Goal: Complete application form

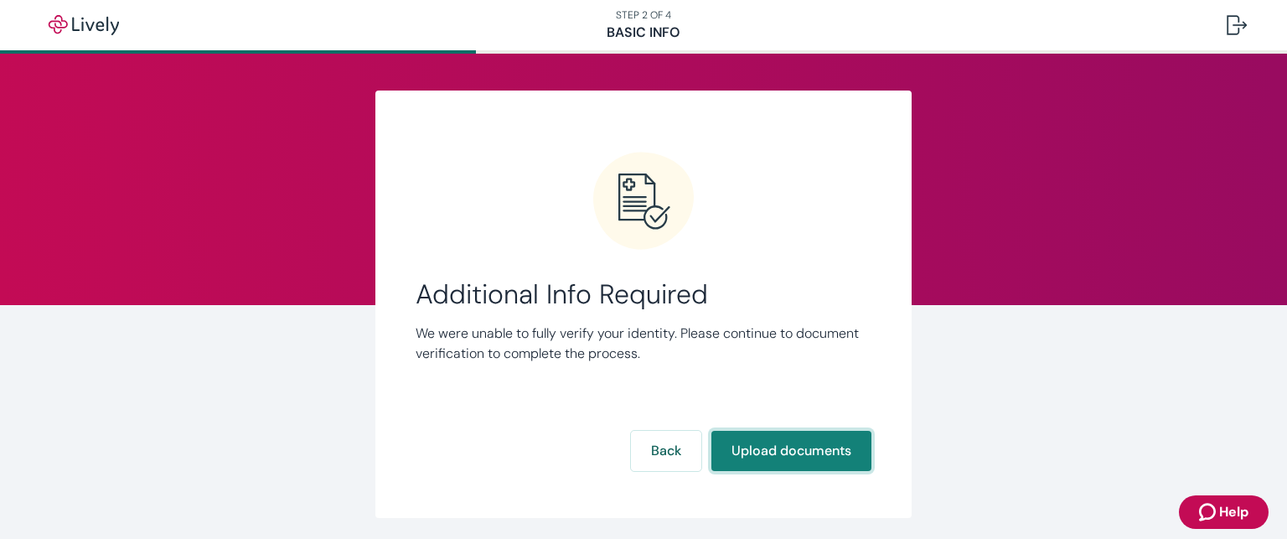
click at [766, 446] on button "Upload documents" at bounding box center [791, 451] width 160 height 40
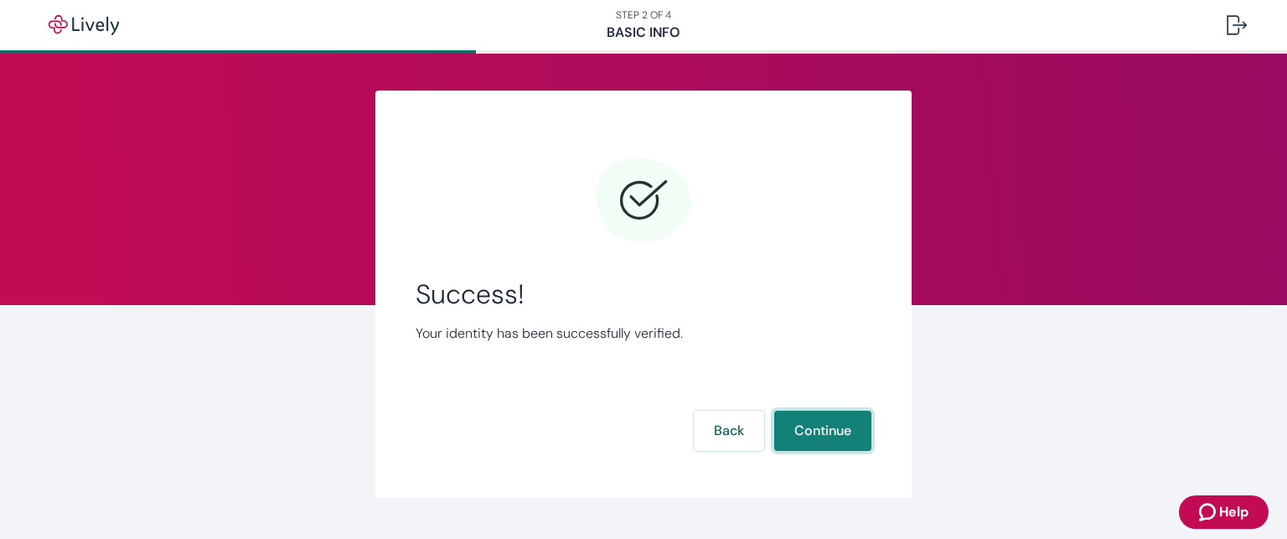
click at [828, 445] on button "Continue" at bounding box center [822, 430] width 97 height 40
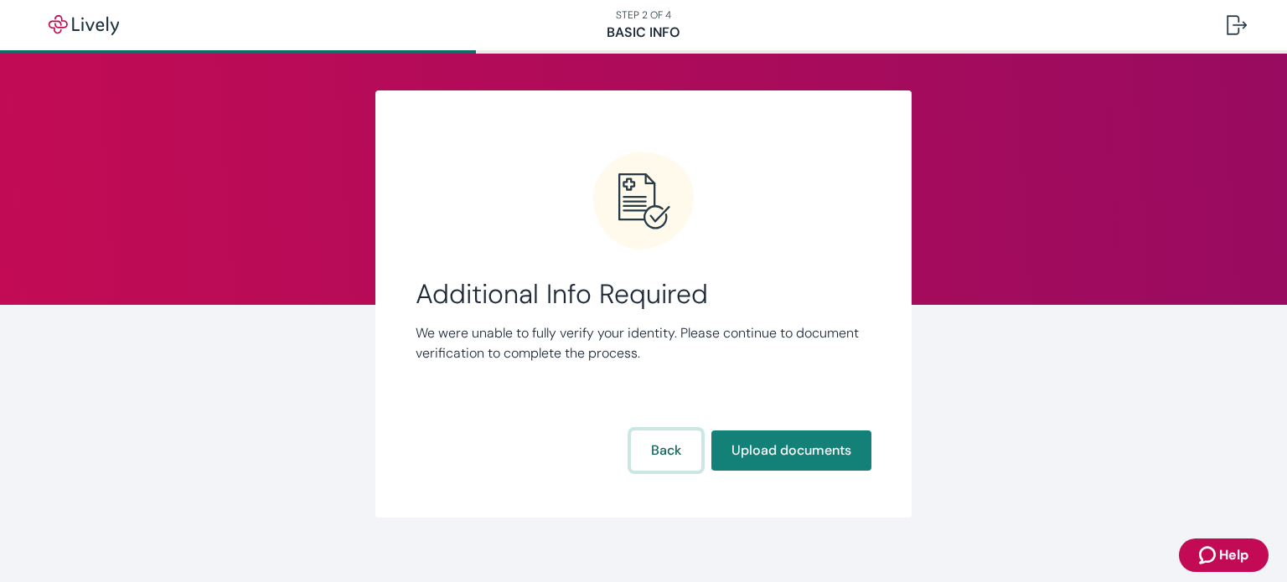
click at [653, 445] on button "Back" at bounding box center [666, 451] width 70 height 40
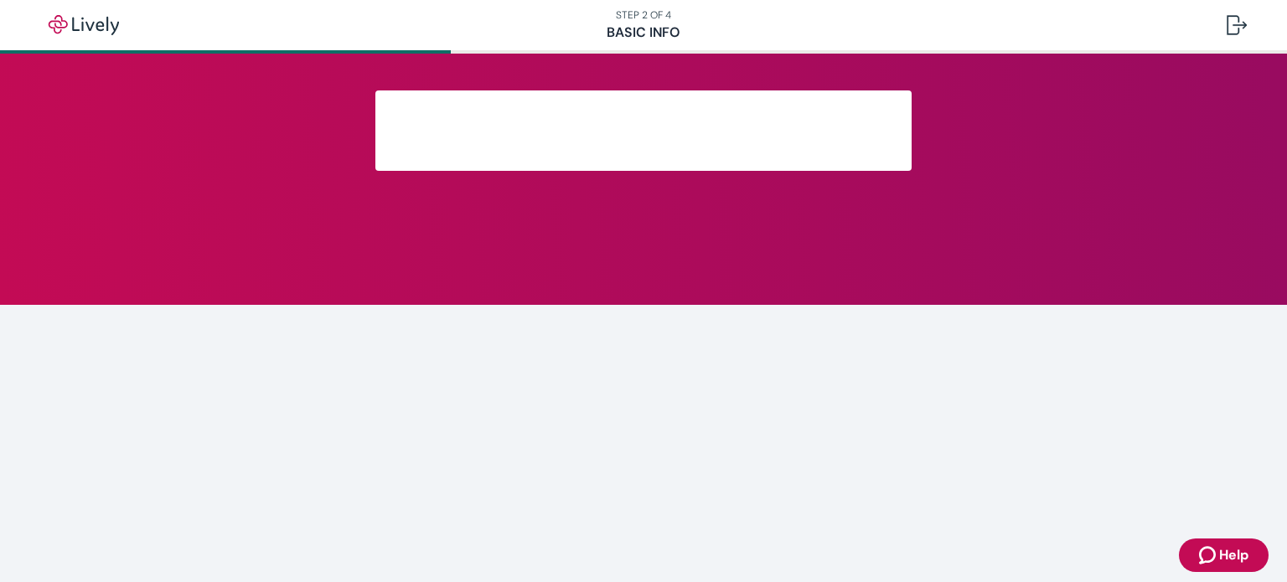
scroll to position [368, 0]
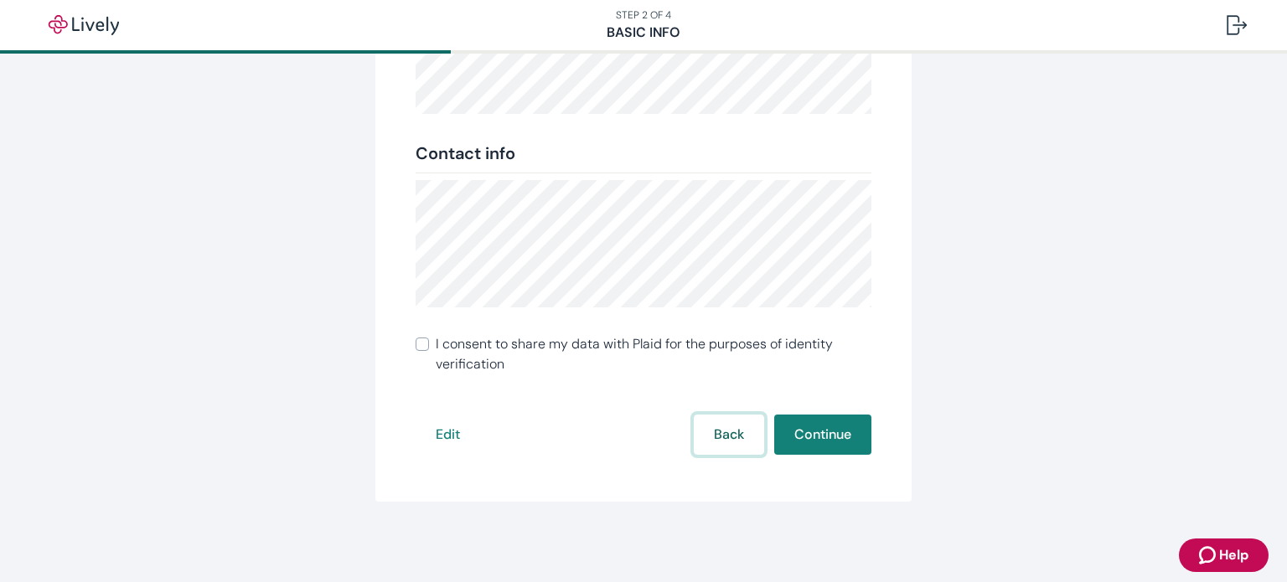
click at [741, 434] on button "Back" at bounding box center [729, 435] width 70 height 40
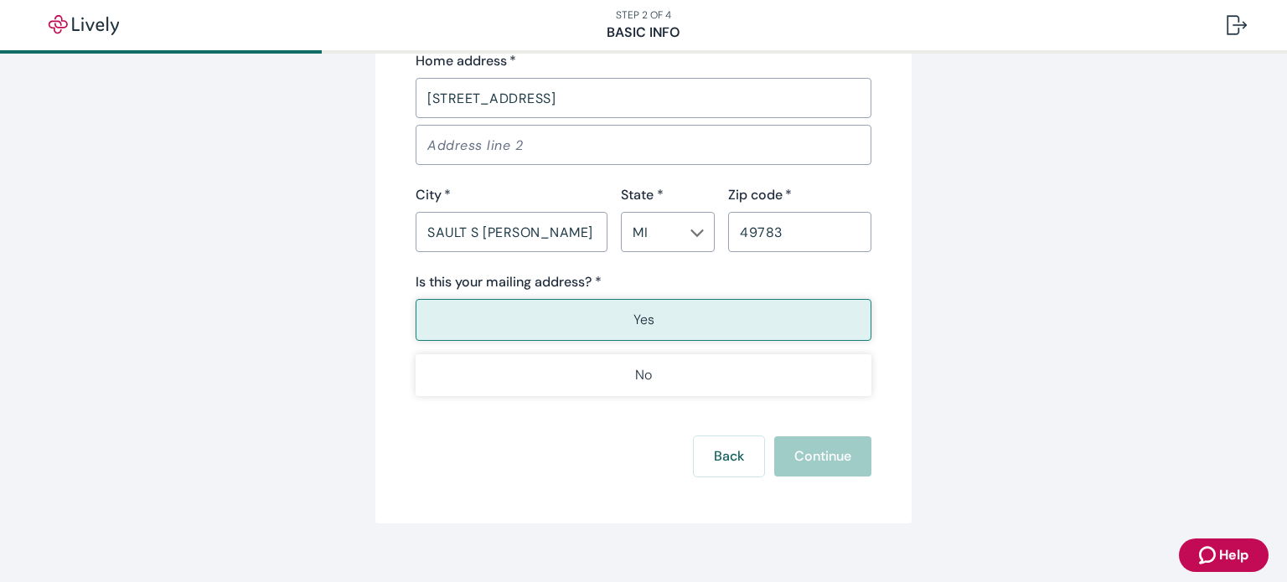
scroll to position [1108, 0]
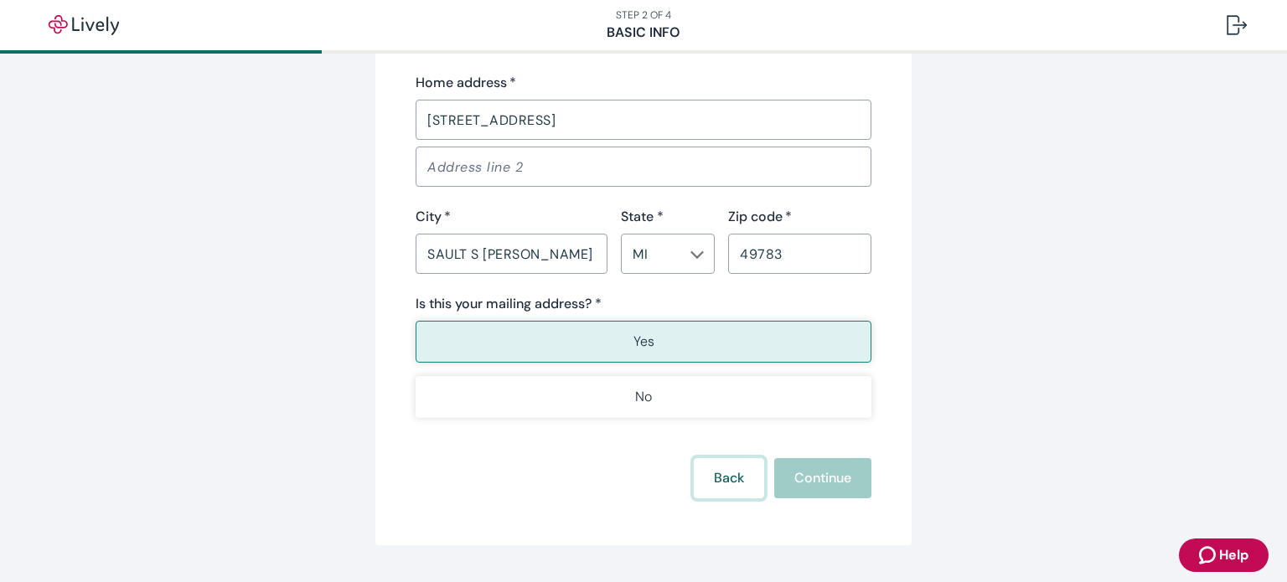
click at [730, 472] on button "Back" at bounding box center [729, 478] width 70 height 40
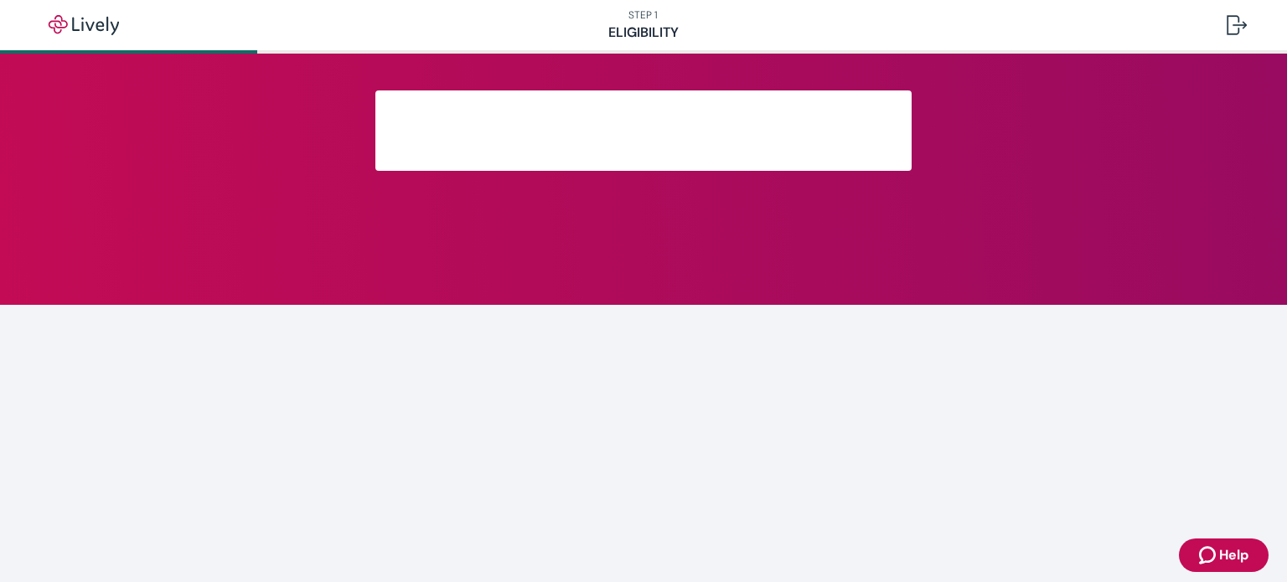
scroll to position [312, 0]
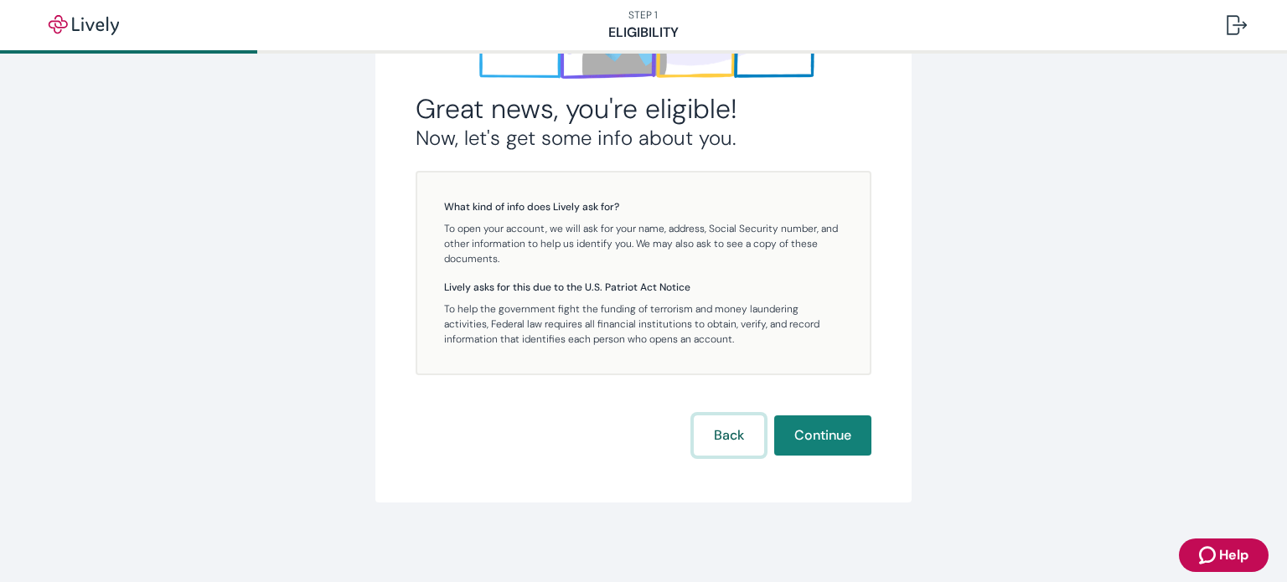
click at [721, 433] on button "Back" at bounding box center [729, 435] width 70 height 40
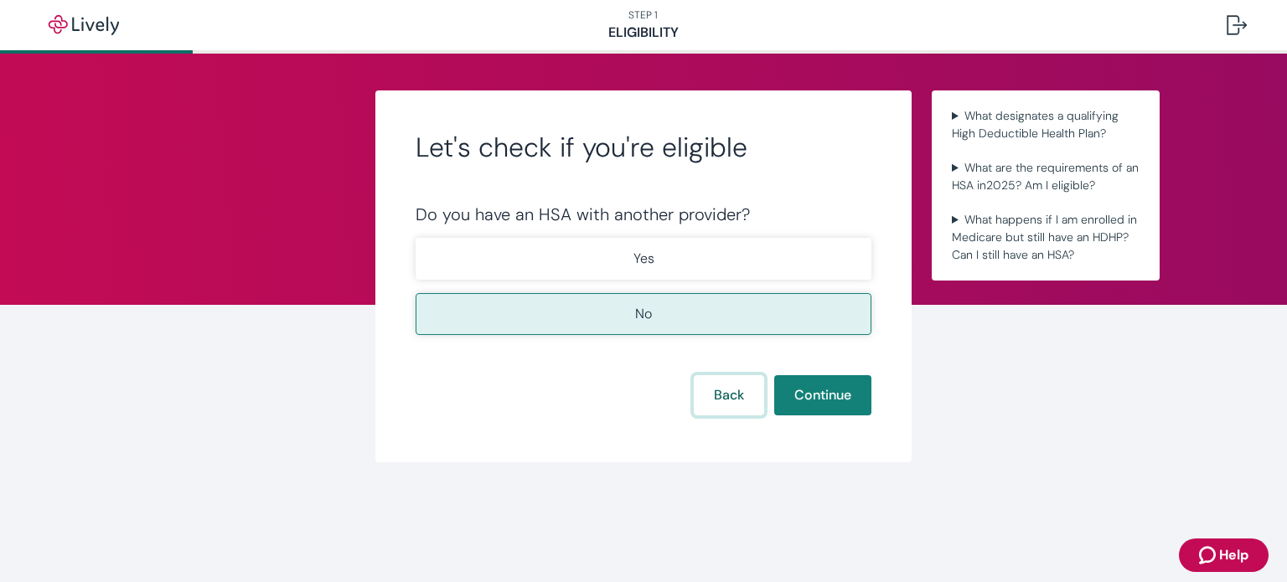
click at [720, 391] on button "Back" at bounding box center [729, 395] width 70 height 40
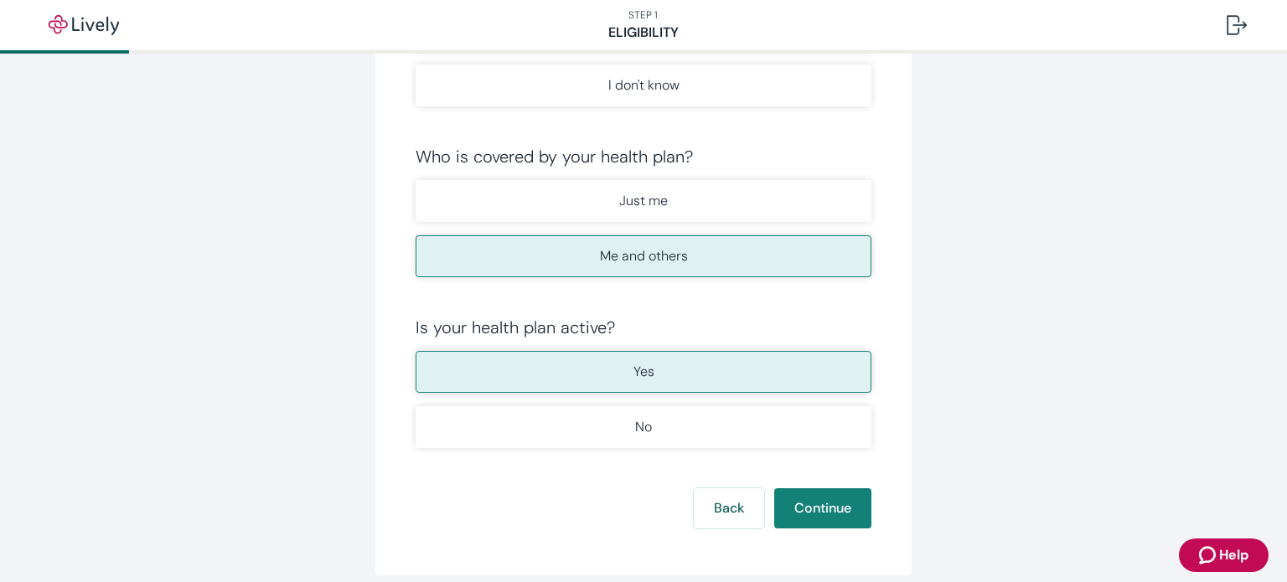
scroll to position [322, 0]
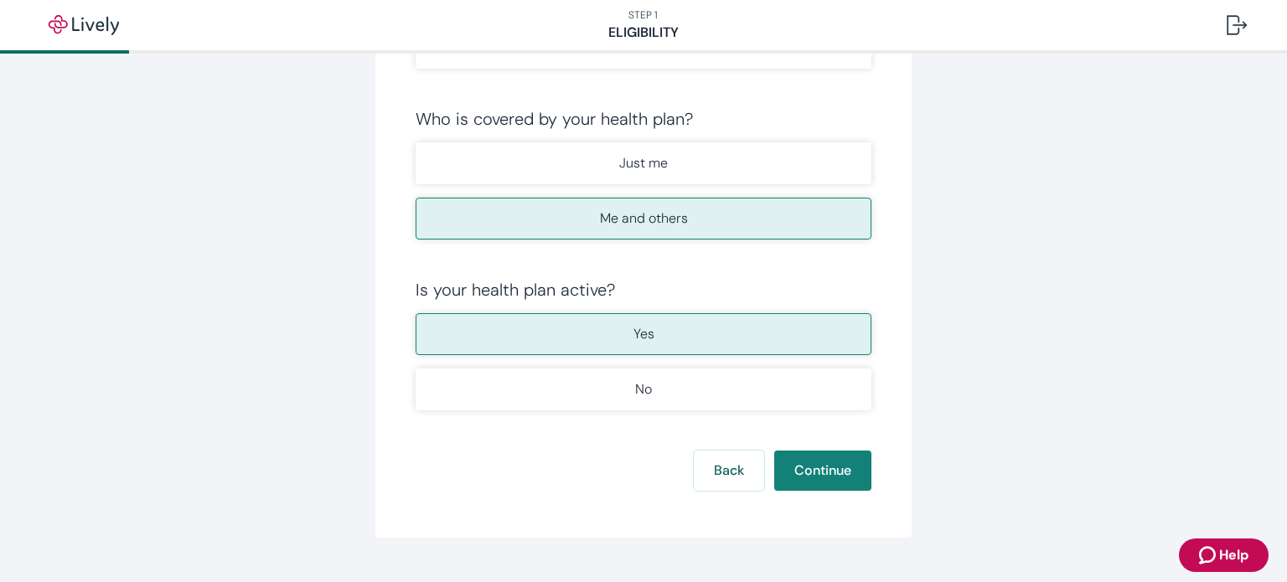
click at [715, 445] on form "Do you have an HSA-qualified High Deductible Health Plan? Yes No I don't know W…" at bounding box center [643, 187] width 456 height 608
click at [716, 457] on button "Back" at bounding box center [729, 471] width 70 height 40
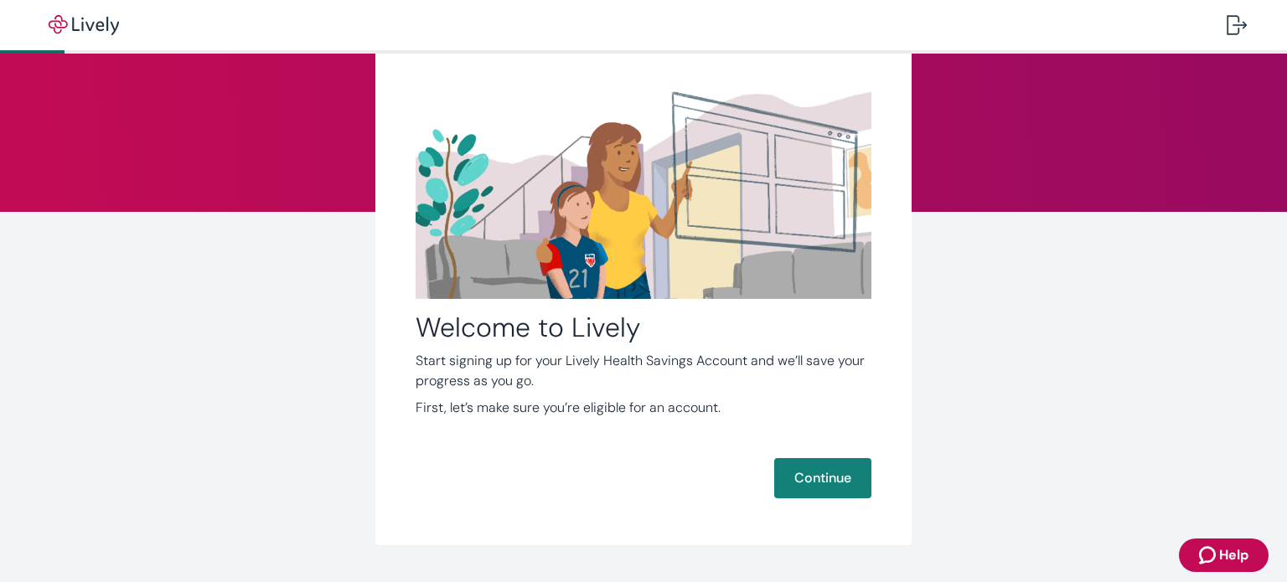
scroll to position [137, 0]
